Goal: Information Seeking & Learning: Check status

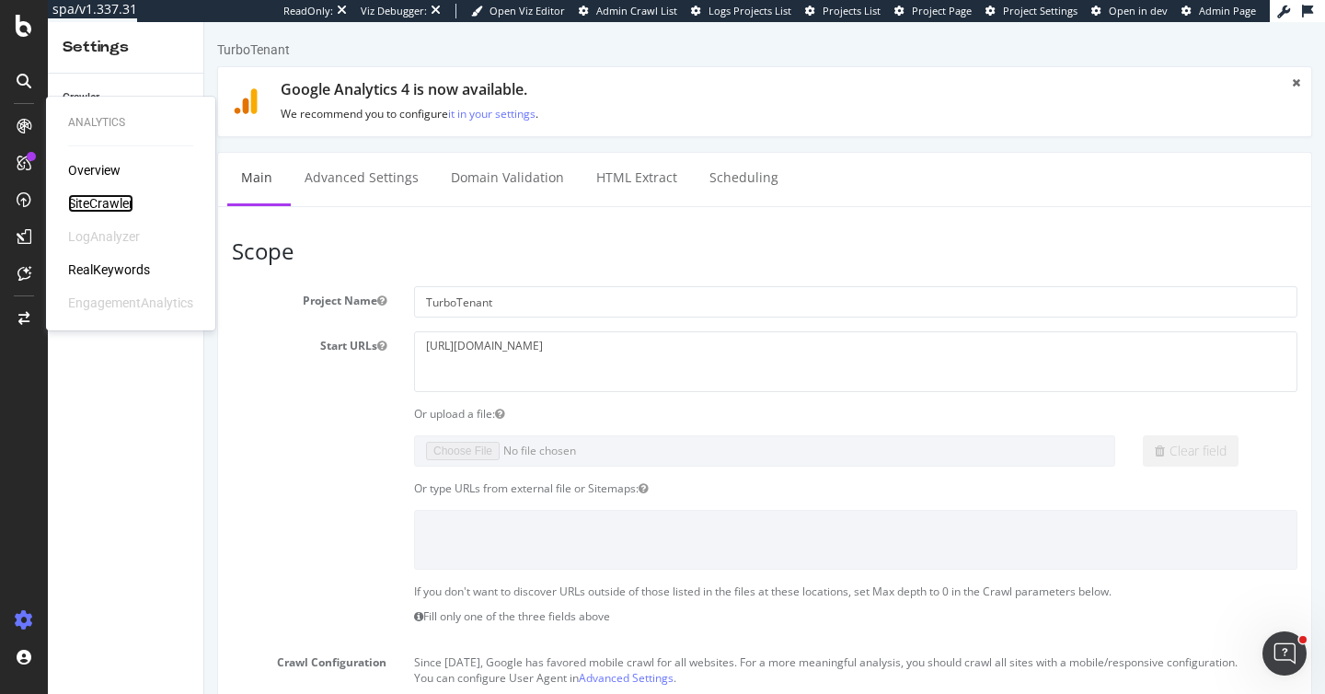
click at [111, 202] on div "SiteCrawler" at bounding box center [100, 203] width 65 height 18
